Goal: Information Seeking & Learning: Learn about a topic

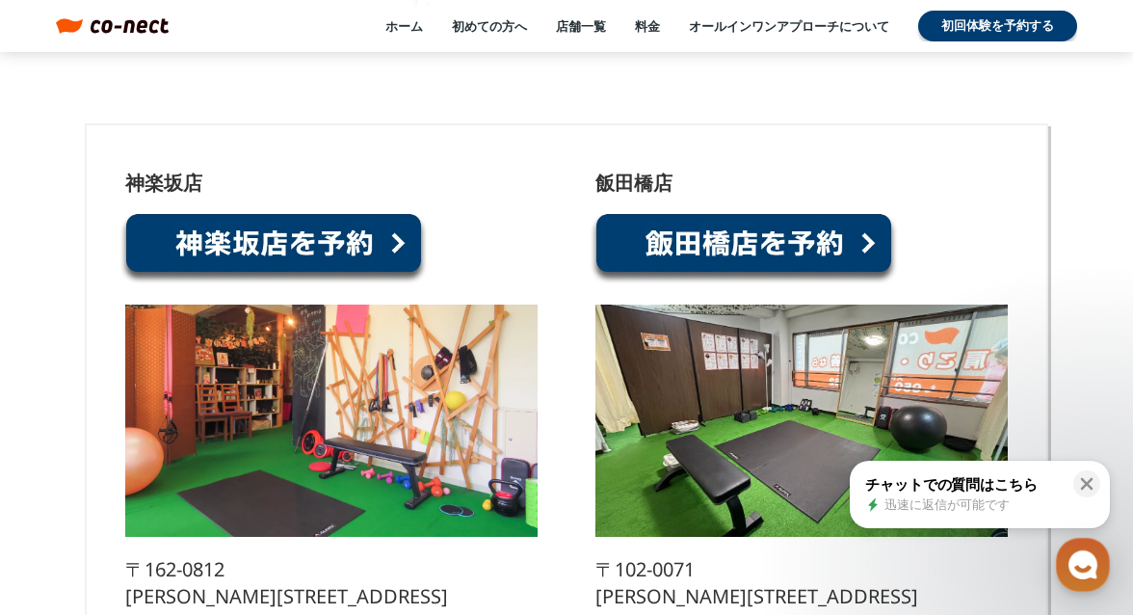
scroll to position [9986, 0]
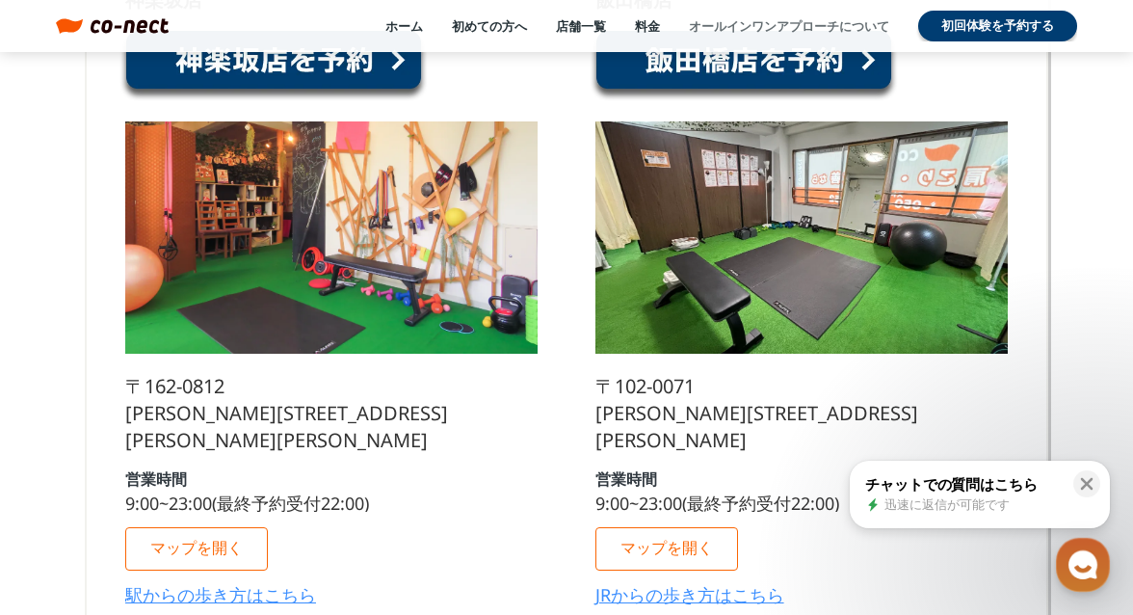
click at [764, 23] on link "オールインワンアプローチについて" at bounding box center [789, 25] width 200 height 17
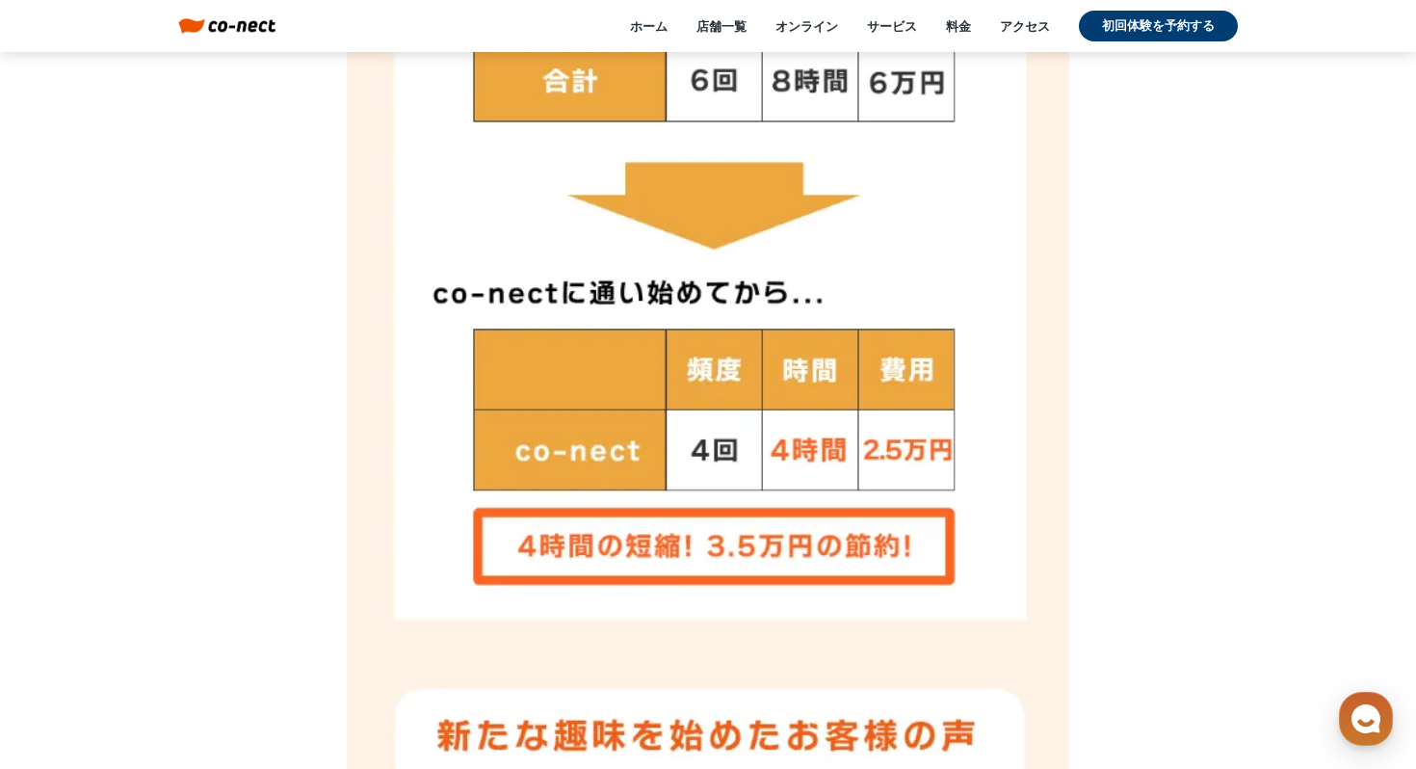
scroll to position [10834, 0]
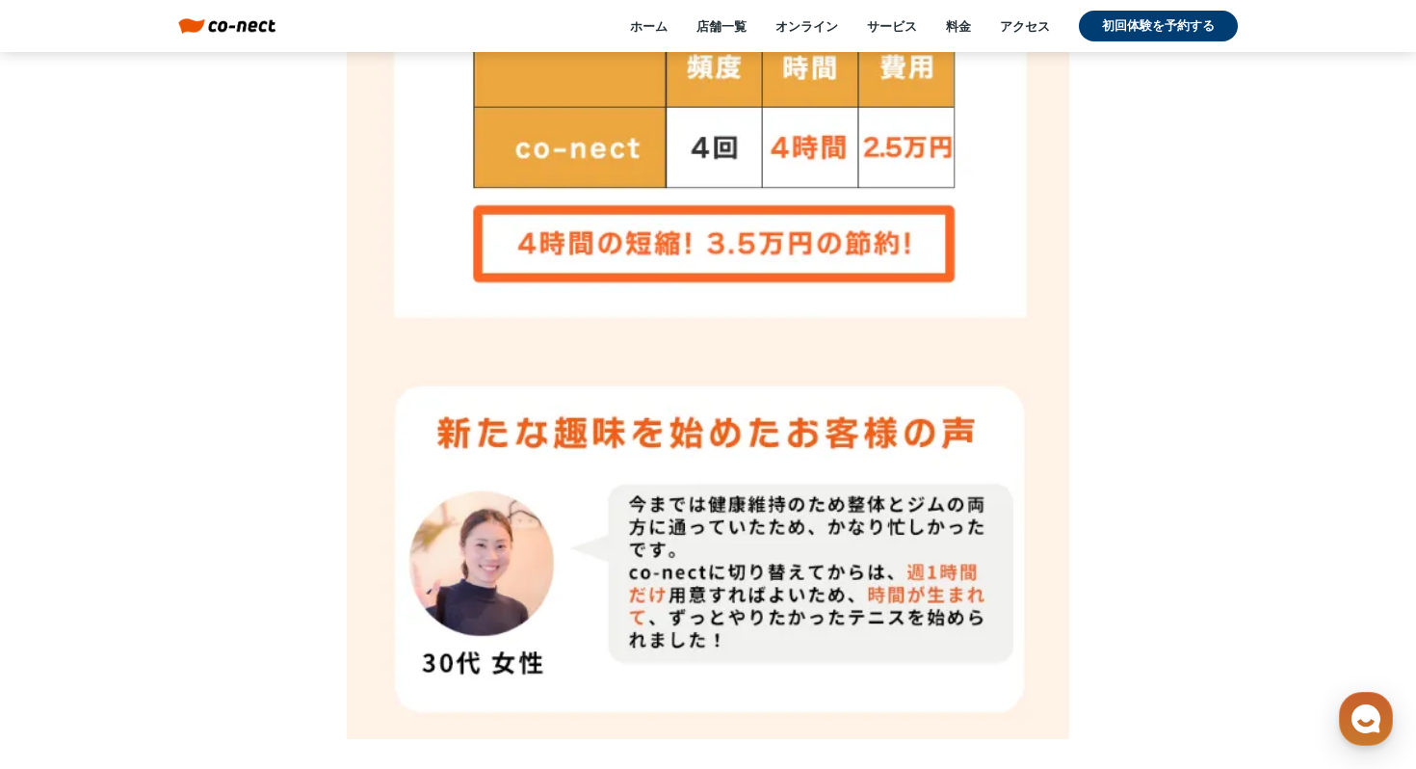
drag, startPoint x: 774, startPoint y: 333, endPoint x: 1081, endPoint y: 9, distance: 447.1
